Goal: Navigation & Orientation: Find specific page/section

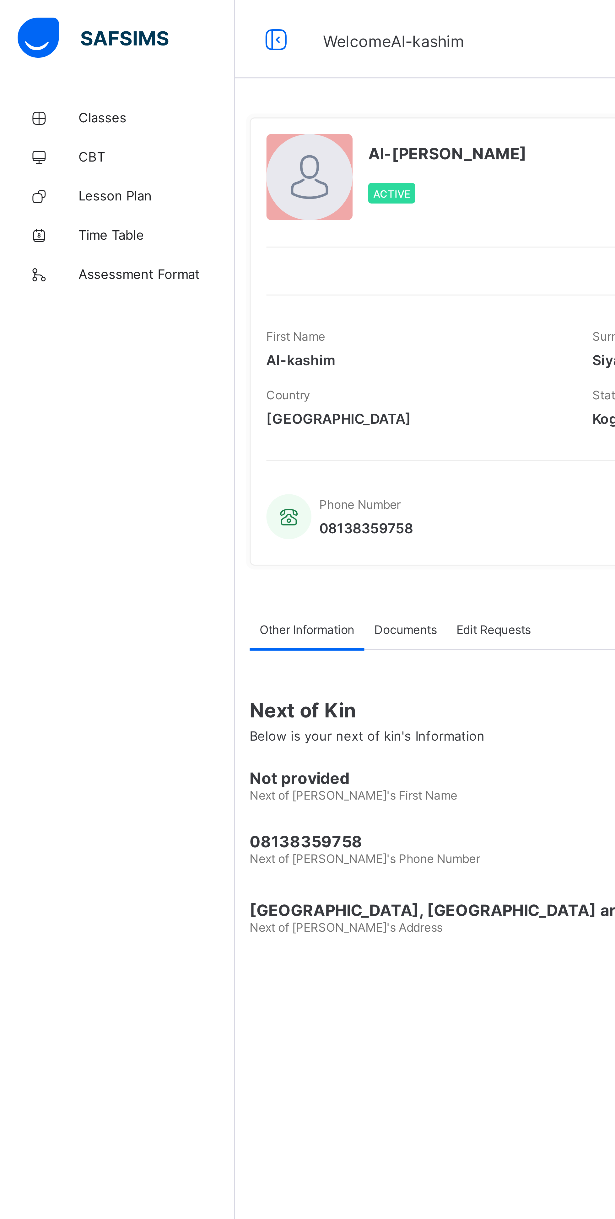
click at [31, 38] on span "Classes" at bounding box center [50, 37] width 50 height 5
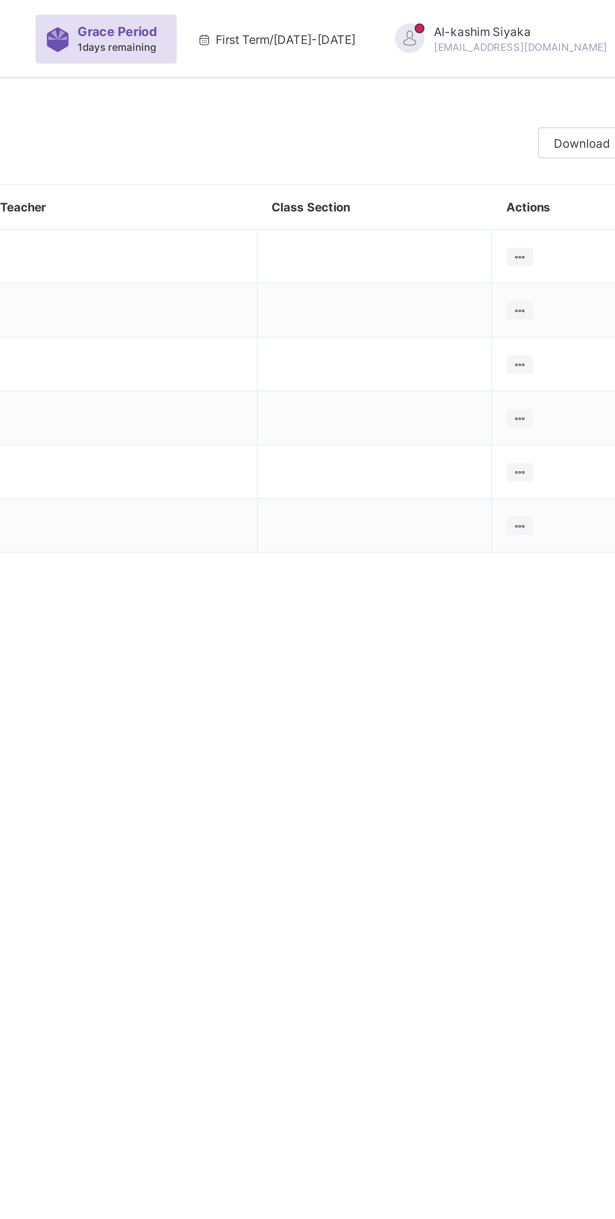
click at [445, 10] on span "Grace Period" at bounding box center [431, 10] width 25 height 5
click at [547, 12] on div "Al-kashim Siyaka [EMAIL_ADDRESS][DOMAIN_NAME]" at bounding box center [562, 12] width 56 height 9
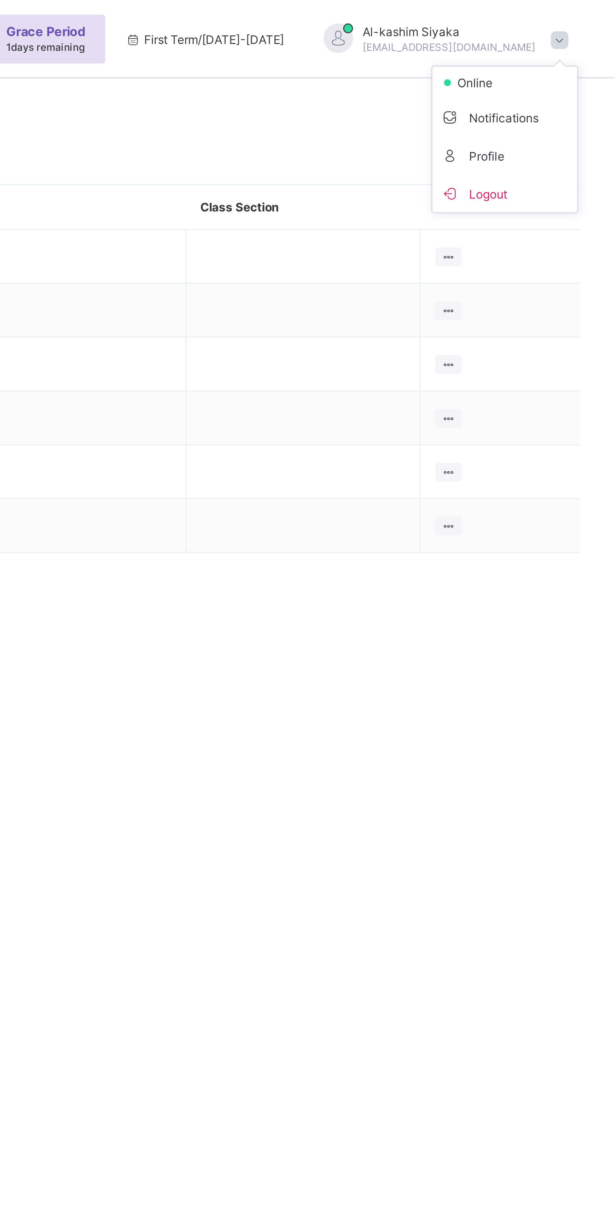
click at [566, 26] on span "online" at bounding box center [571, 26] width 16 height 5
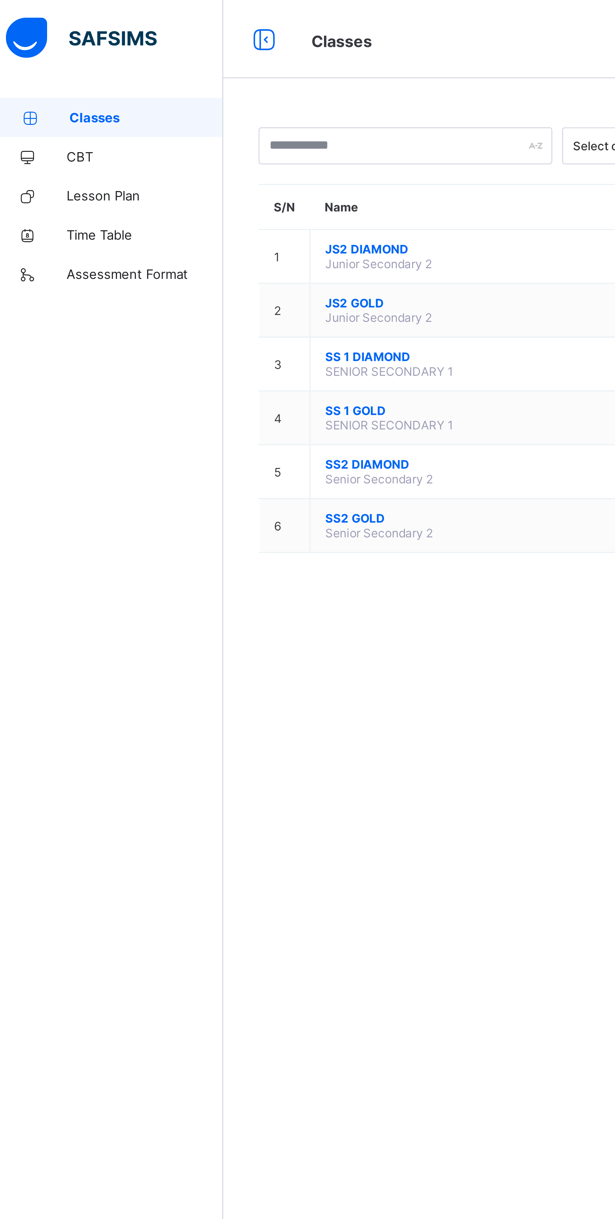
click at [126, 79] on span "JS2 DIAMOND" at bounding box center [158, 79] width 101 height 5
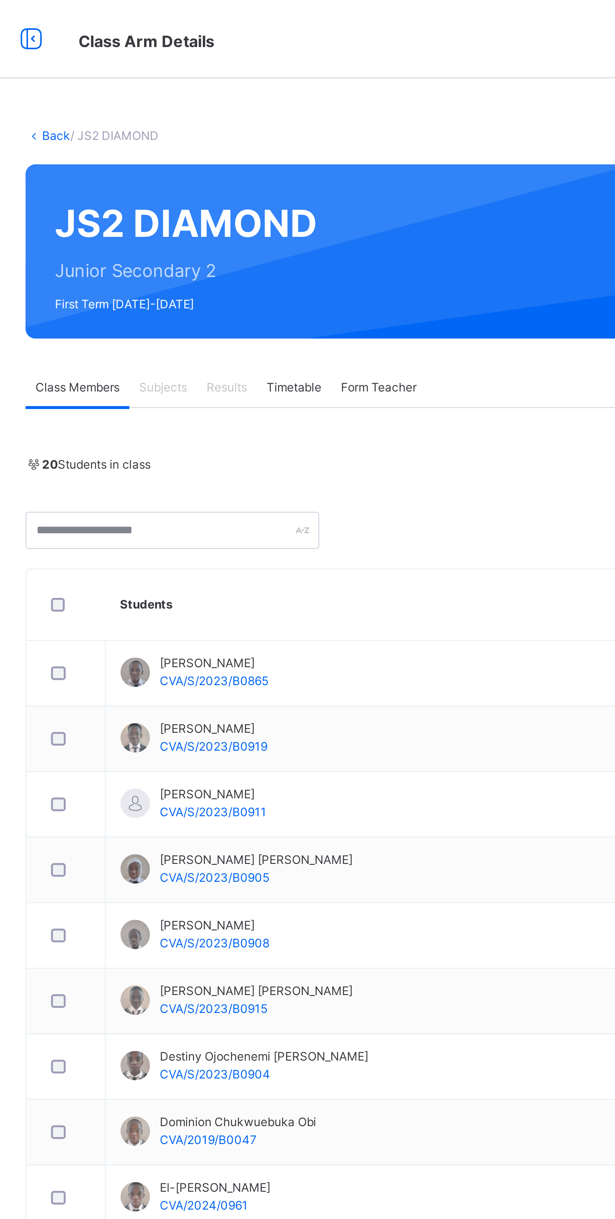
click at [136, 123] on span "Subjects" at bounding box center [130, 124] width 15 height 6
click at [148, 126] on span "Results" at bounding box center [151, 124] width 13 height 6
click at [166, 125] on span "Timetable" at bounding box center [173, 124] width 18 height 6
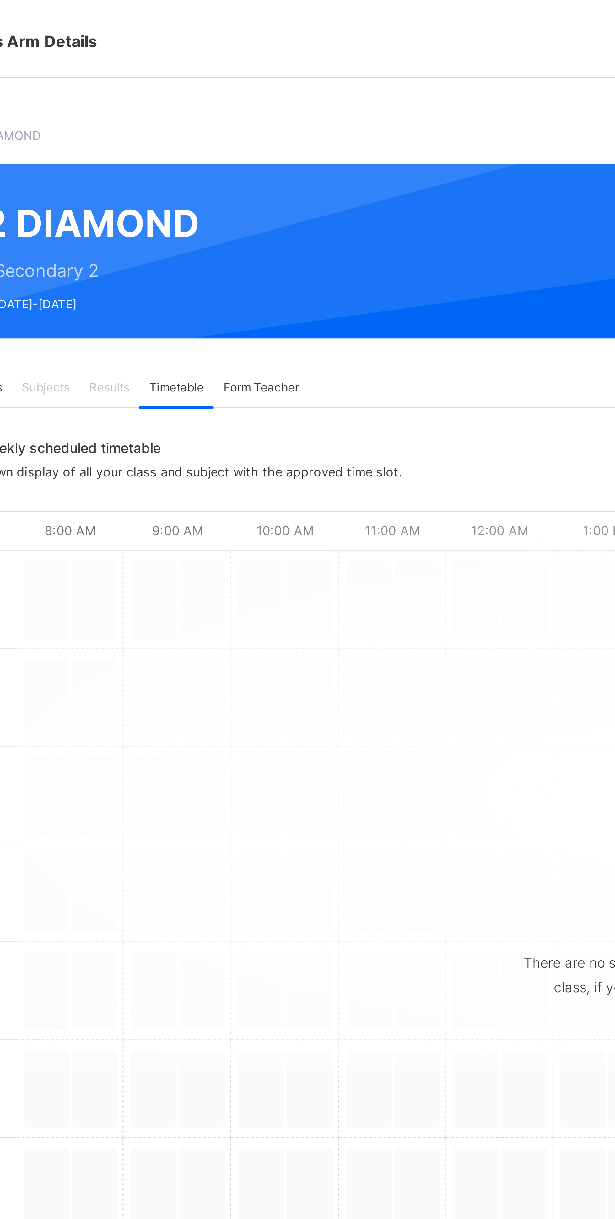
click at [205, 122] on span "Form Teacher" at bounding box center [200, 124] width 24 height 6
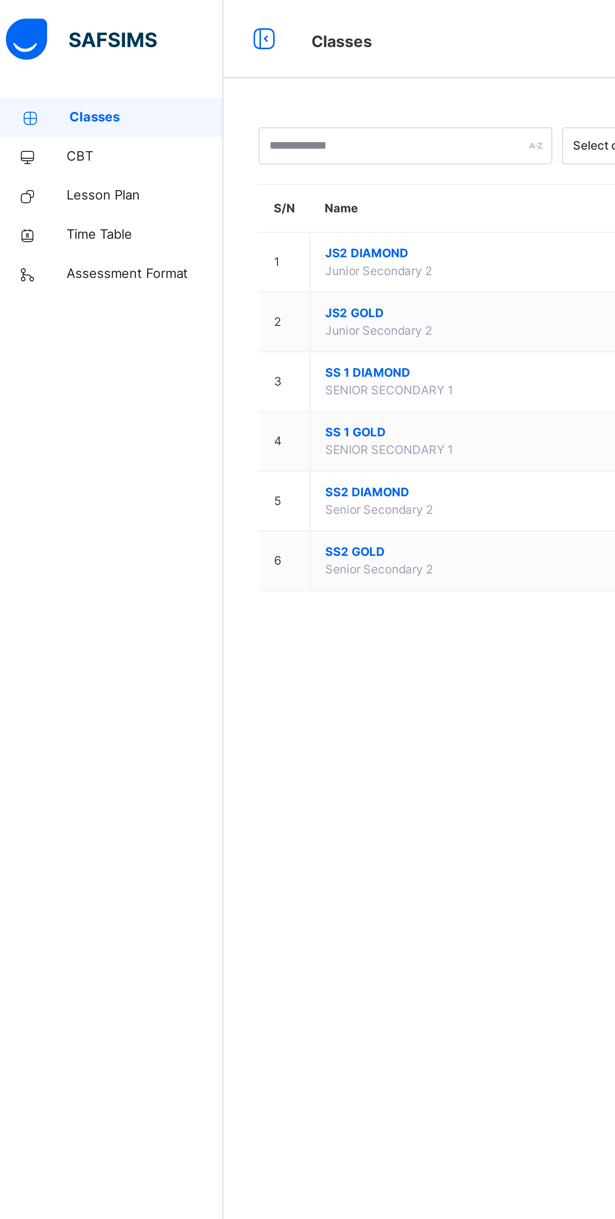
click at [124, 178] on span "SS2 GOLD" at bounding box center [158, 177] width 101 height 6
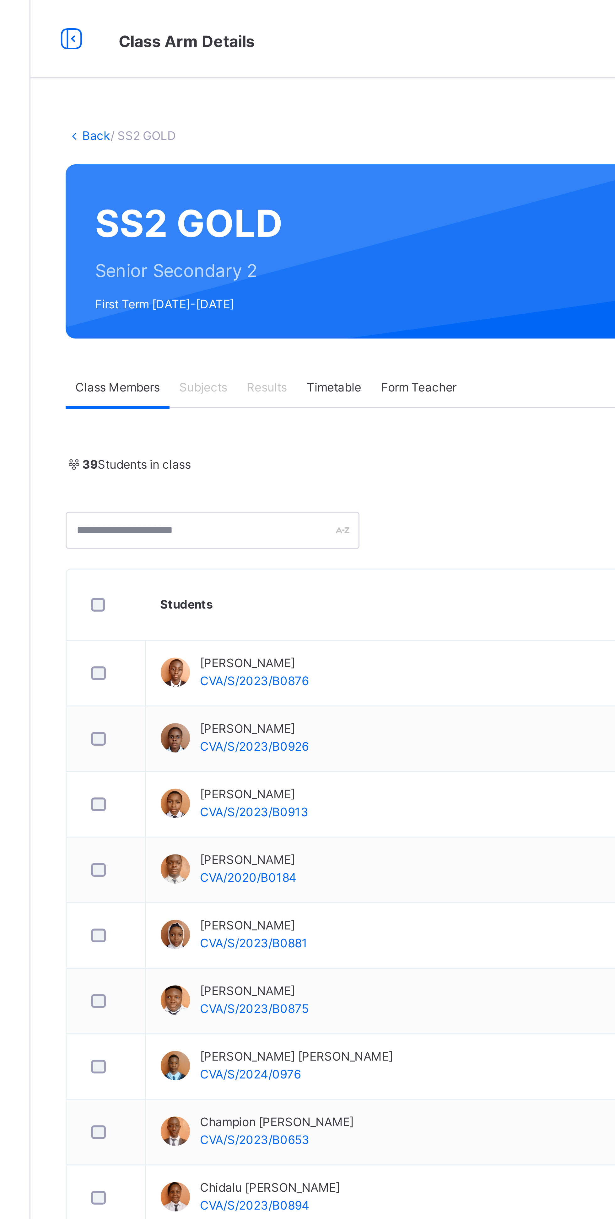
click at [204, 124] on span "Form Teacher" at bounding box center [200, 124] width 24 height 6
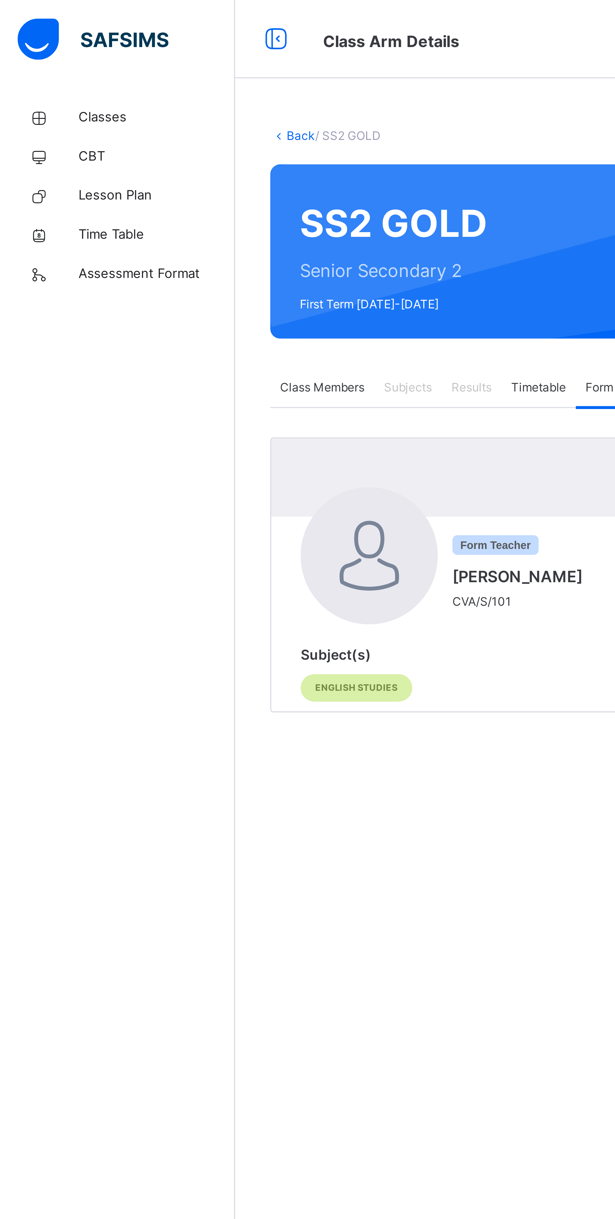
click at [26, 33] on link "Classes" at bounding box center [37, 37] width 75 height 13
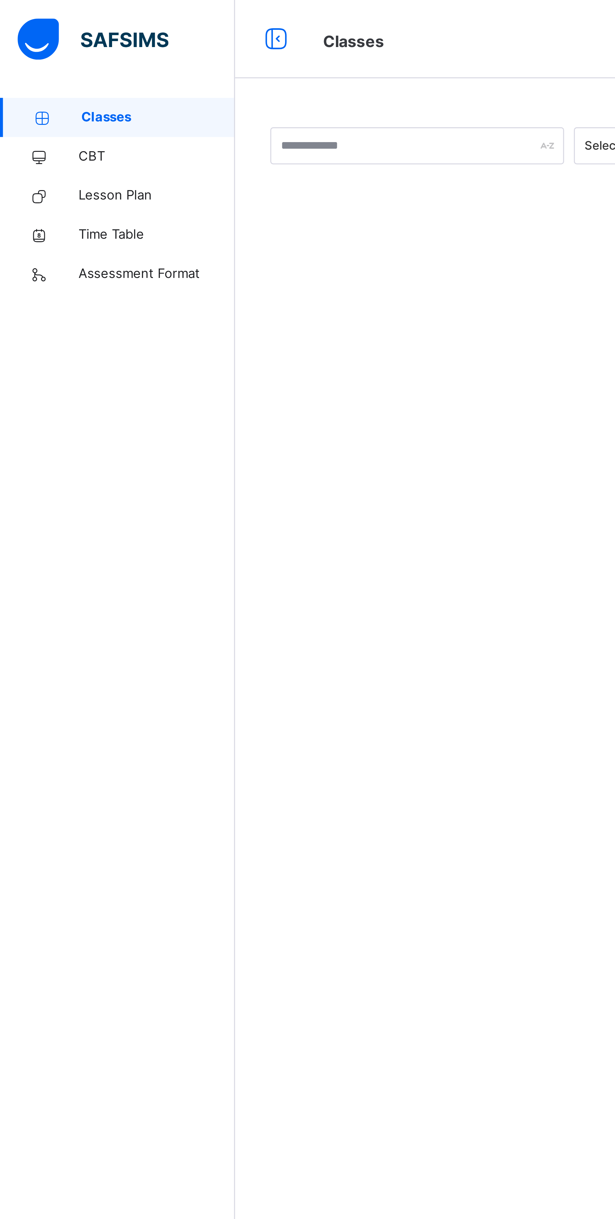
click at [87, 7] on icon at bounding box center [88, 12] width 11 height 11
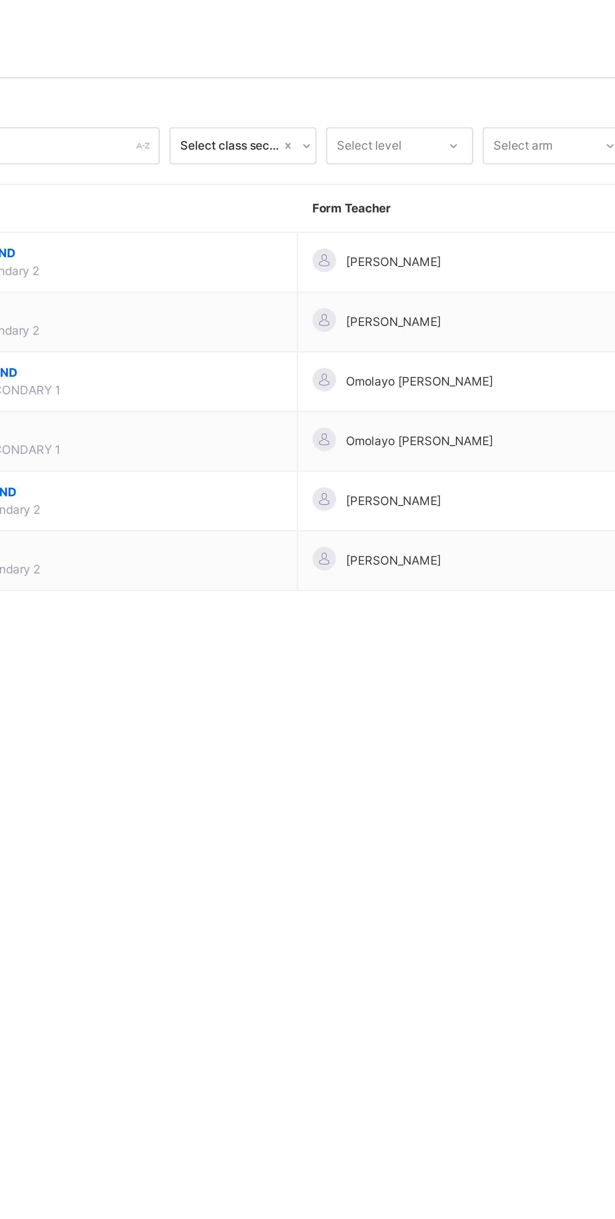
click at [221, 161] on span "[PERSON_NAME]" at bounding box center [205, 161] width 30 height 6
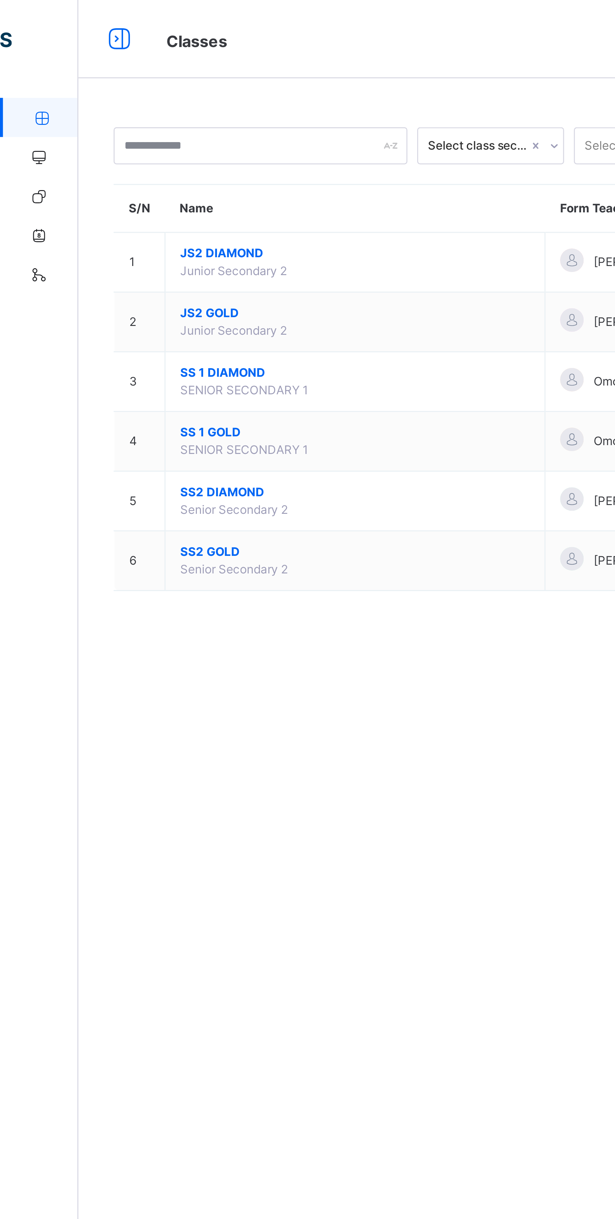
click at [77, 155] on span "SS2 DIAMOND" at bounding box center [114, 158] width 112 height 6
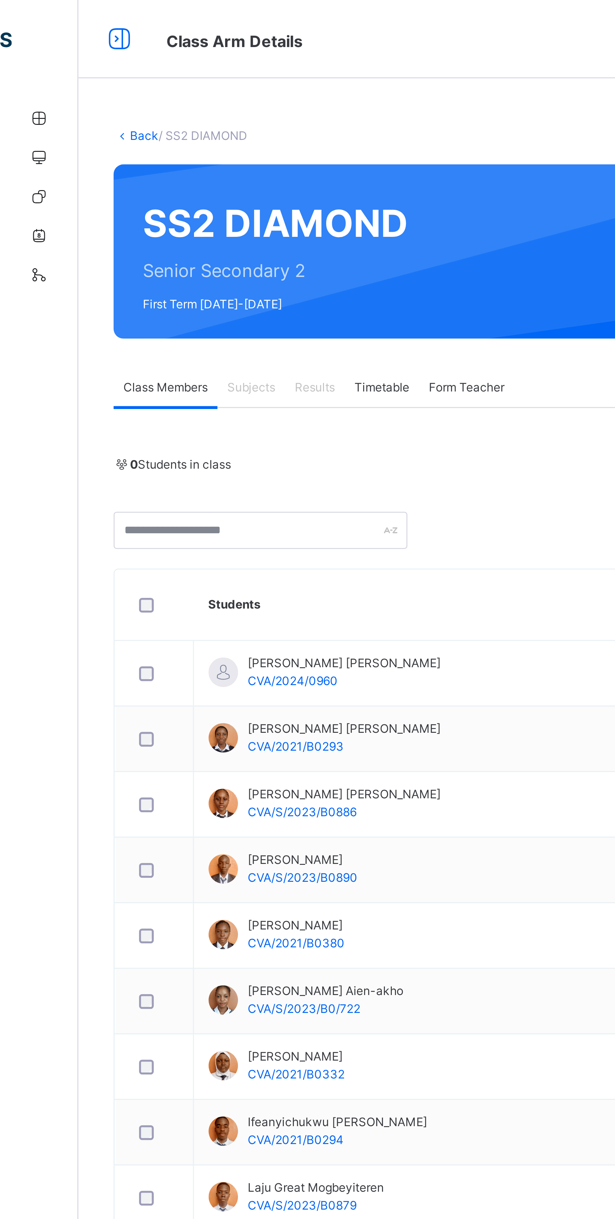
click at [79, 12] on span "Class Arm Details" at bounding box center [75, 13] width 44 height 6
click at [39, 8] on icon at bounding box center [38, 12] width 11 height 11
